Goal: Navigation & Orientation: Understand site structure

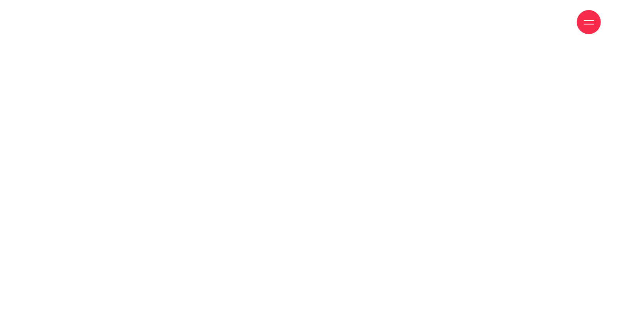
scroll to position [1144, 0]
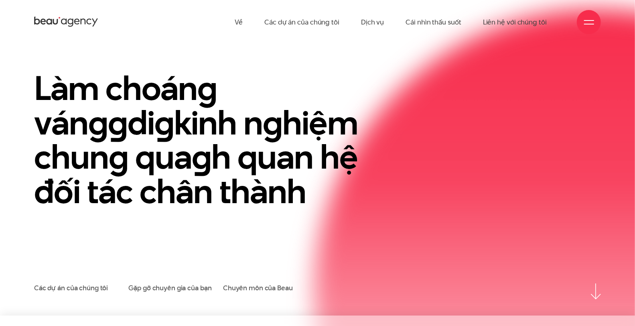
scroll to position [0, 0]
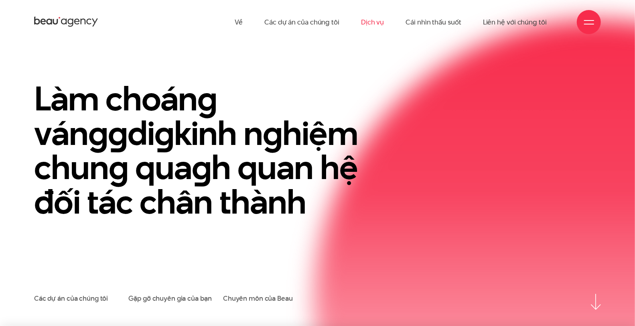
click at [372, 20] on font "Dịch vụ" at bounding box center [372, 22] width 23 height 10
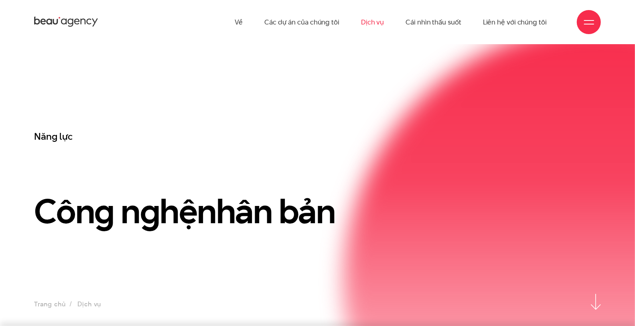
drag, startPoint x: 184, startPoint y: 216, endPoint x: 77, endPoint y: 249, distance: 111.7
click at [77, 249] on div "Năng lực Công nghệ nhân bản" at bounding box center [197, 211] width 338 height 163
drag, startPoint x: 77, startPoint y: 249, endPoint x: 324, endPoint y: 121, distance: 278.0
click at [330, 159] on h1 "Công nghệ nhân bản" at bounding box center [197, 194] width 326 height 70
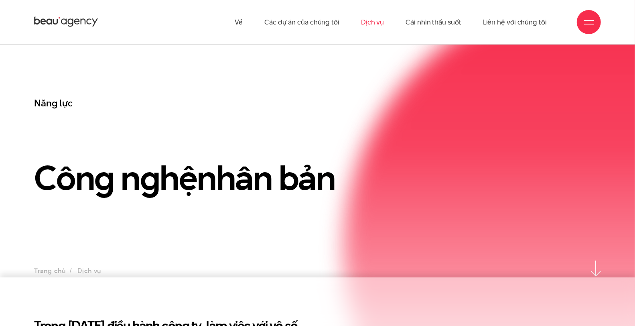
scroll to position [46, 0]
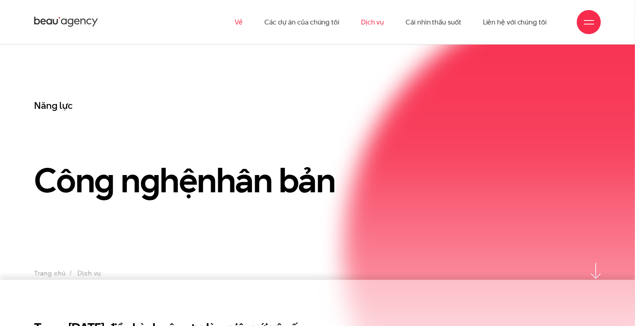
click at [243, 20] on font "Về" at bounding box center [239, 22] width 8 height 10
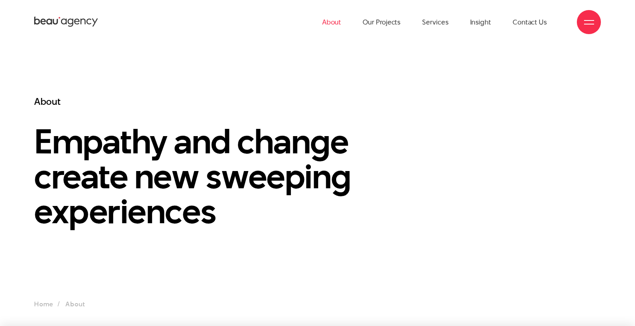
click at [583, 33] on div "About Our Projects Services Insight Contact Us" at bounding box center [317, 22] width 567 height 44
click at [591, 6] on div "About Our Projects Services Insight Contact Us" at bounding box center [317, 22] width 567 height 44
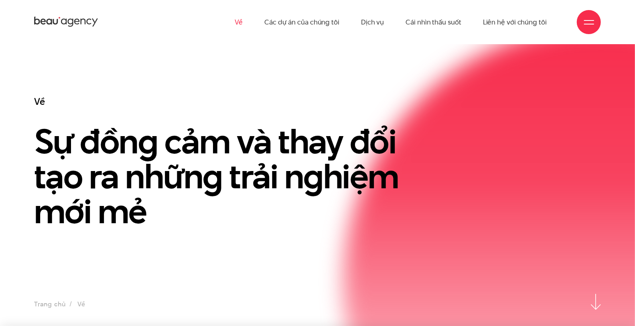
click at [588, 10] on div at bounding box center [589, 22] width 24 height 24
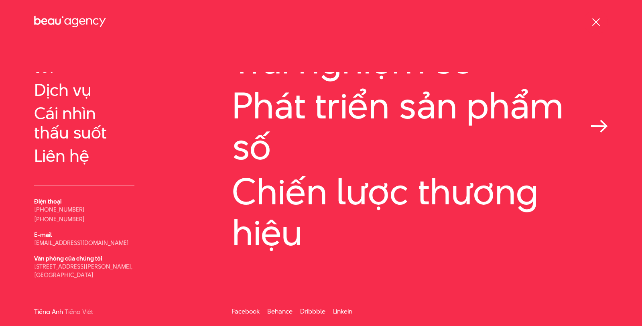
scroll to position [118, 0]
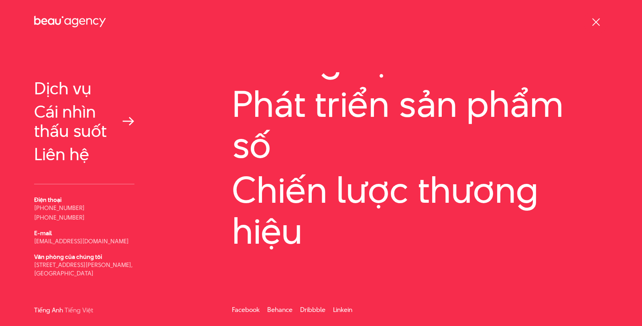
click at [72, 115] on font "Cái nhìn thấu suốt" at bounding box center [70, 121] width 73 height 43
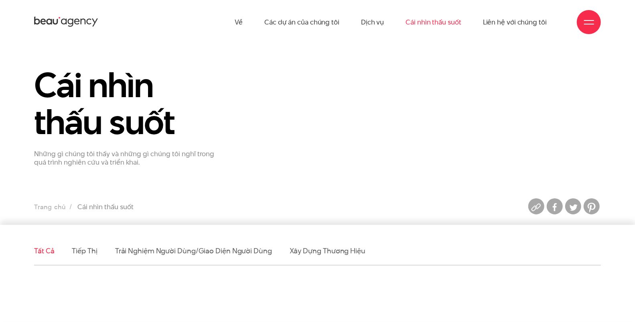
click at [593, 26] on div at bounding box center [589, 22] width 10 height 10
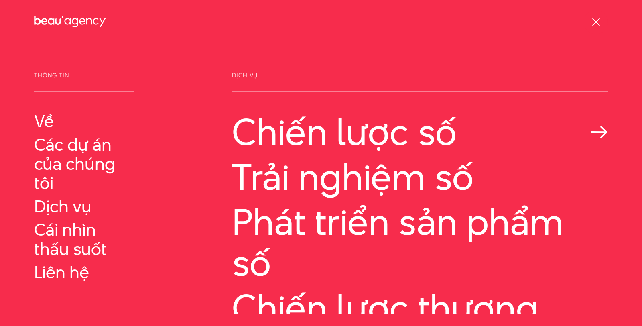
click at [390, 133] on font "Chiến lược số" at bounding box center [344, 131] width 225 height 51
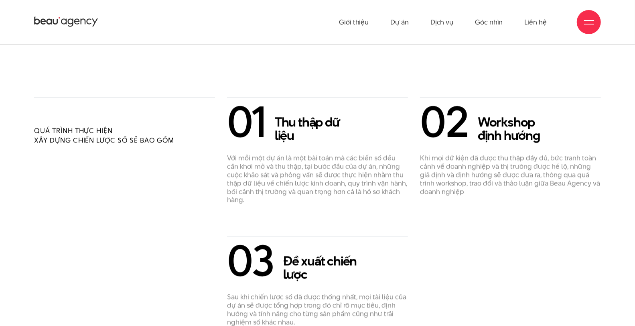
scroll to position [1166, 0]
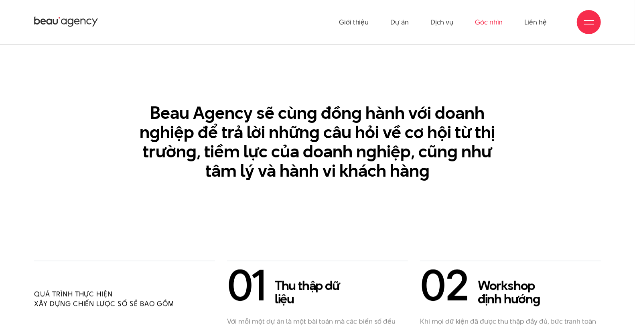
click at [482, 19] on link "Góc nhìn" at bounding box center [489, 22] width 28 height 44
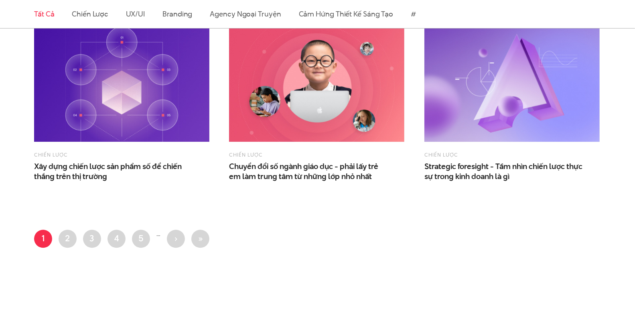
scroll to position [1214, 0]
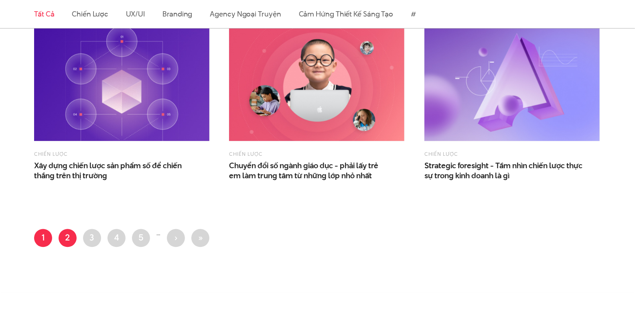
click at [61, 247] on link "Trang 2" at bounding box center [68, 238] width 18 height 18
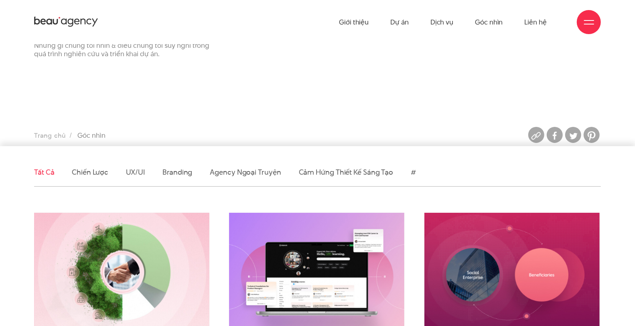
scroll to position [78, 0]
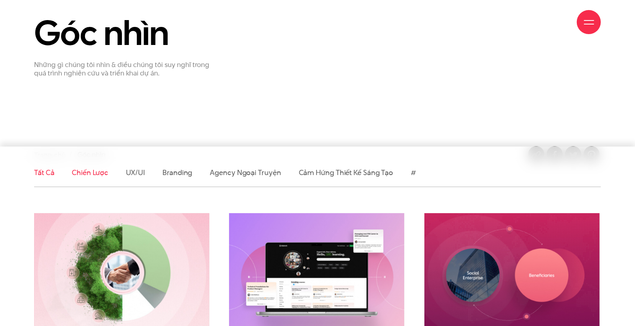
click at [86, 177] on link "Chiến lược" at bounding box center [90, 172] width 36 height 10
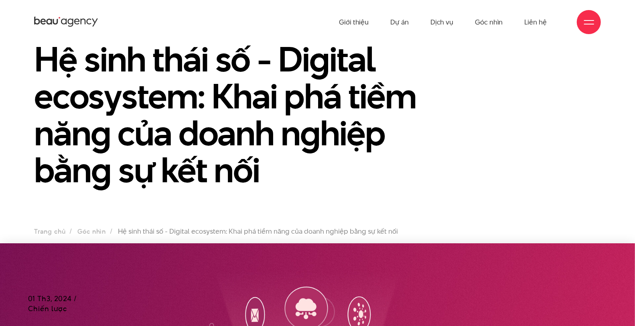
scroll to position [5, 0]
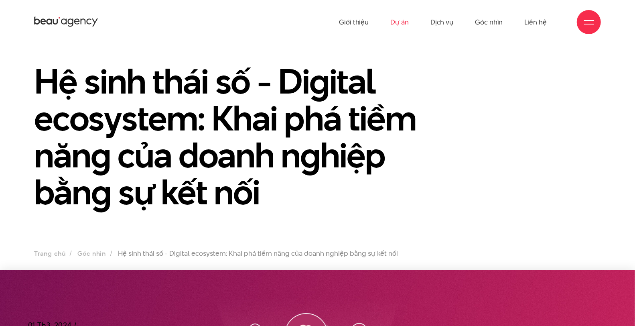
click at [406, 12] on link "Dự án" at bounding box center [399, 22] width 18 height 44
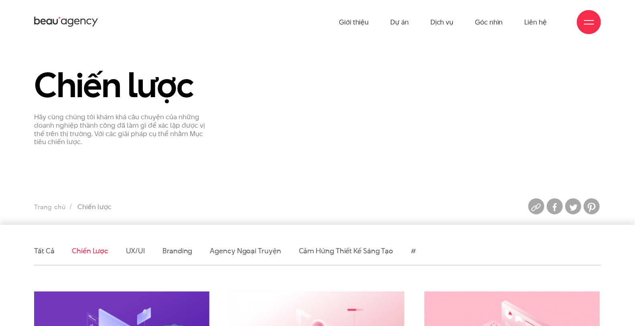
click at [73, 27] on icon at bounding box center [71, 23] width 6 height 8
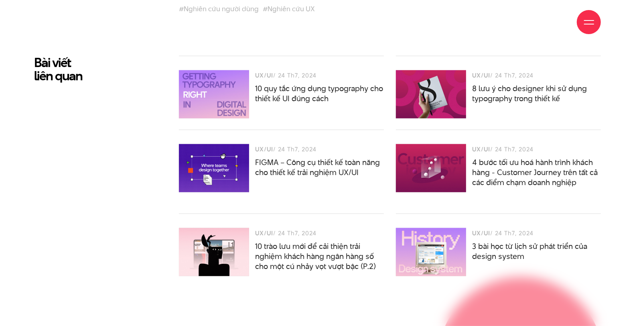
scroll to position [2348, 0]
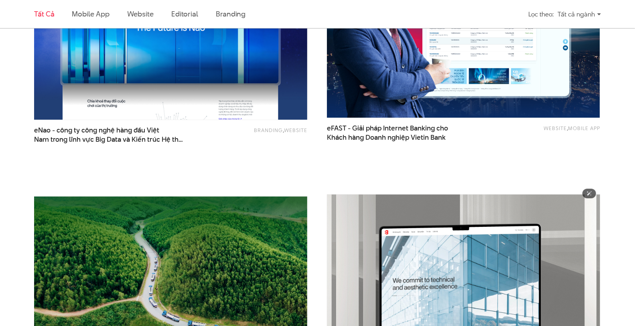
scroll to position [1146, 0]
